Goal: Transaction & Acquisition: Book appointment/travel/reservation

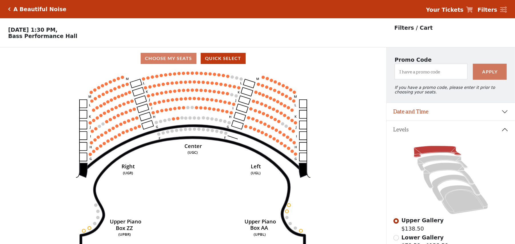
click at [153, 79] on circle at bounding box center [152, 76] width 3 height 3
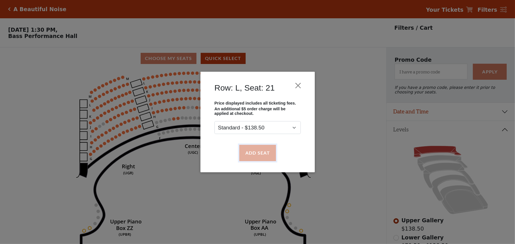
click at [257, 152] on button "Add Seat" at bounding box center [257, 153] width 37 height 16
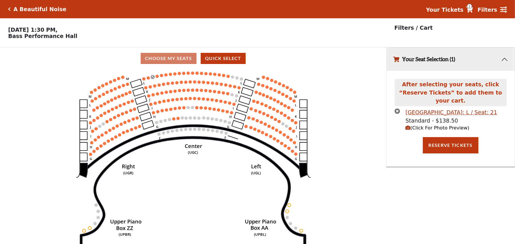
click at [158, 78] on use "Seat Selected" at bounding box center [157, 77] width 4 height 4
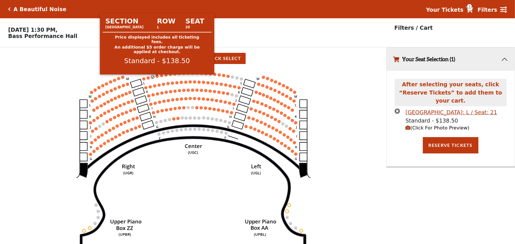
click at [158, 78] on circle at bounding box center [156, 76] width 3 height 3
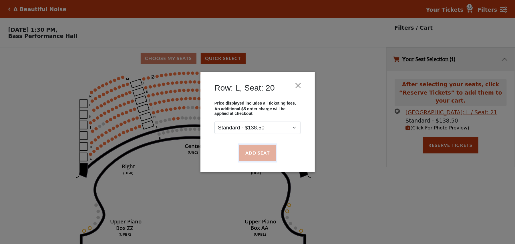
click at [260, 148] on button "Add Seat" at bounding box center [257, 153] width 37 height 16
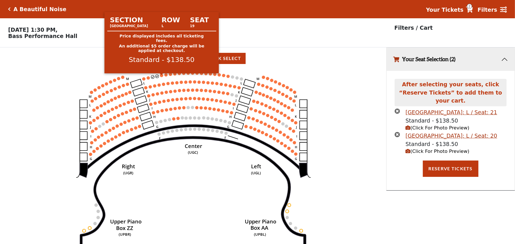
click at [161, 77] on circle at bounding box center [161, 75] width 3 height 3
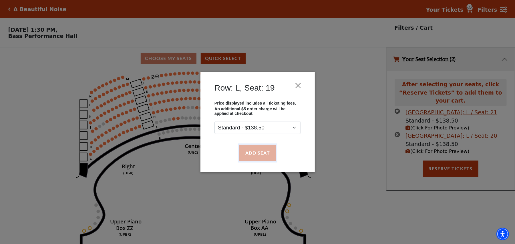
click at [255, 153] on button "Add Seat" at bounding box center [257, 153] width 37 height 16
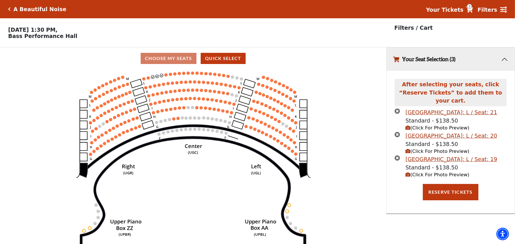
click at [168, 77] on icon "Center (UGC) Right (UGR) Left (UGL) Upper Piano Box ZZ (UPBR) Upper Piano Box A…" at bounding box center [192, 158] width 347 height 178
click at [167, 78] on icon "Center (UGC) Right (UGR) Left (UGL) Upper Piano Box ZZ (UPBR) Upper Piano Box A…" at bounding box center [192, 158] width 347 height 178
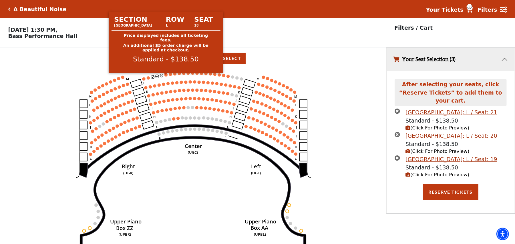
click at [167, 76] on circle at bounding box center [165, 74] width 3 height 3
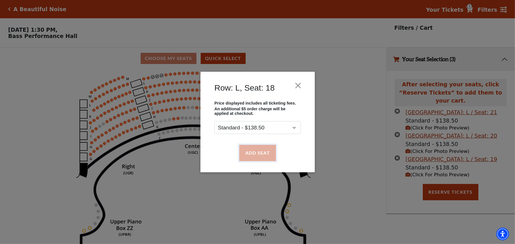
click at [259, 150] on button "Add Seat" at bounding box center [257, 153] width 37 height 16
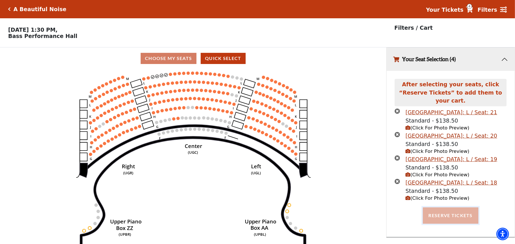
click at [454, 207] on button "Reserve Tickets" at bounding box center [450, 215] width 55 height 16
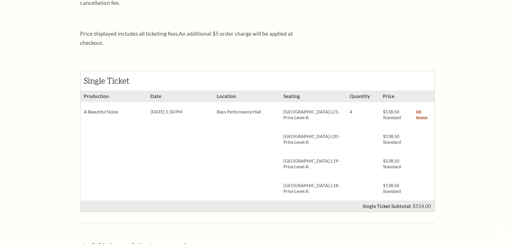
scroll to position [190, 0]
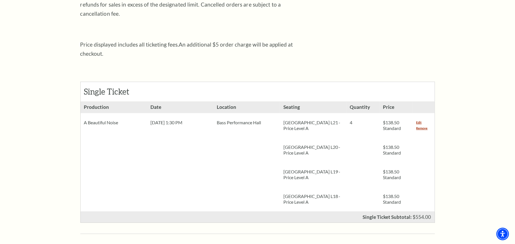
click at [207, 116] on div "Sat, Nov 01 2025 1:30 PM" at bounding box center [180, 122] width 66 height 19
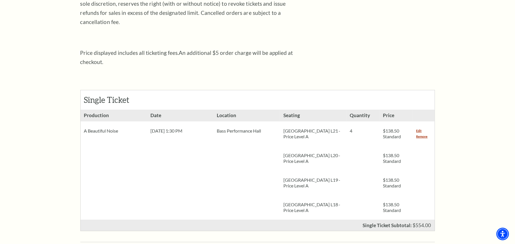
scroll to position [152, 0]
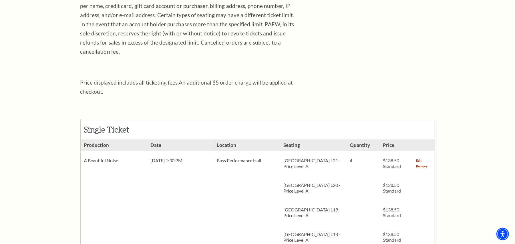
click at [424, 163] on link "Remove" at bounding box center [421, 166] width 11 height 6
